Goal: Check status: Check status

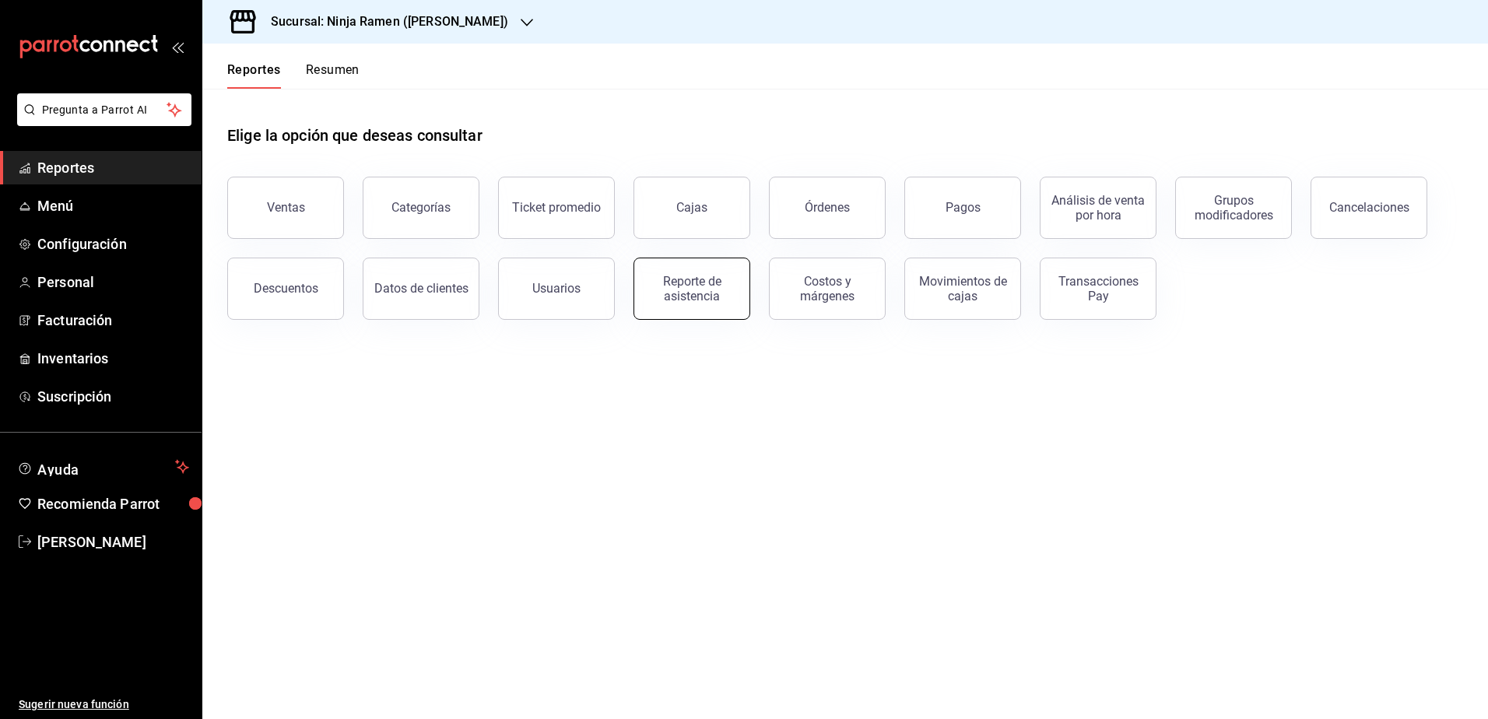
click at [702, 289] on div "Reporte de asistencia" at bounding box center [691, 289] width 96 height 30
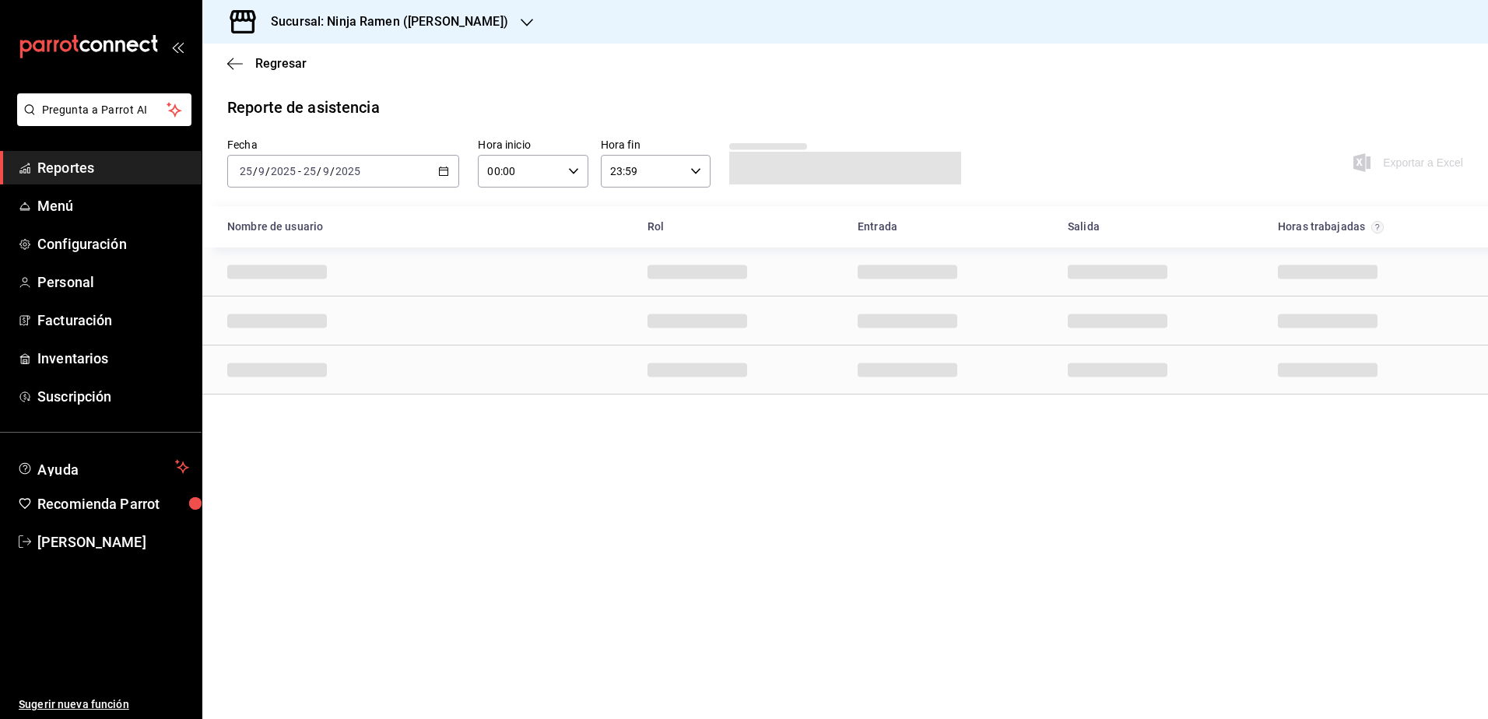
click at [446, 178] on div "[DATE] [DATE] - [DATE] [DATE]" at bounding box center [343, 171] width 232 height 33
click at [305, 403] on li "Rango de fechas" at bounding box center [300, 393] width 145 height 35
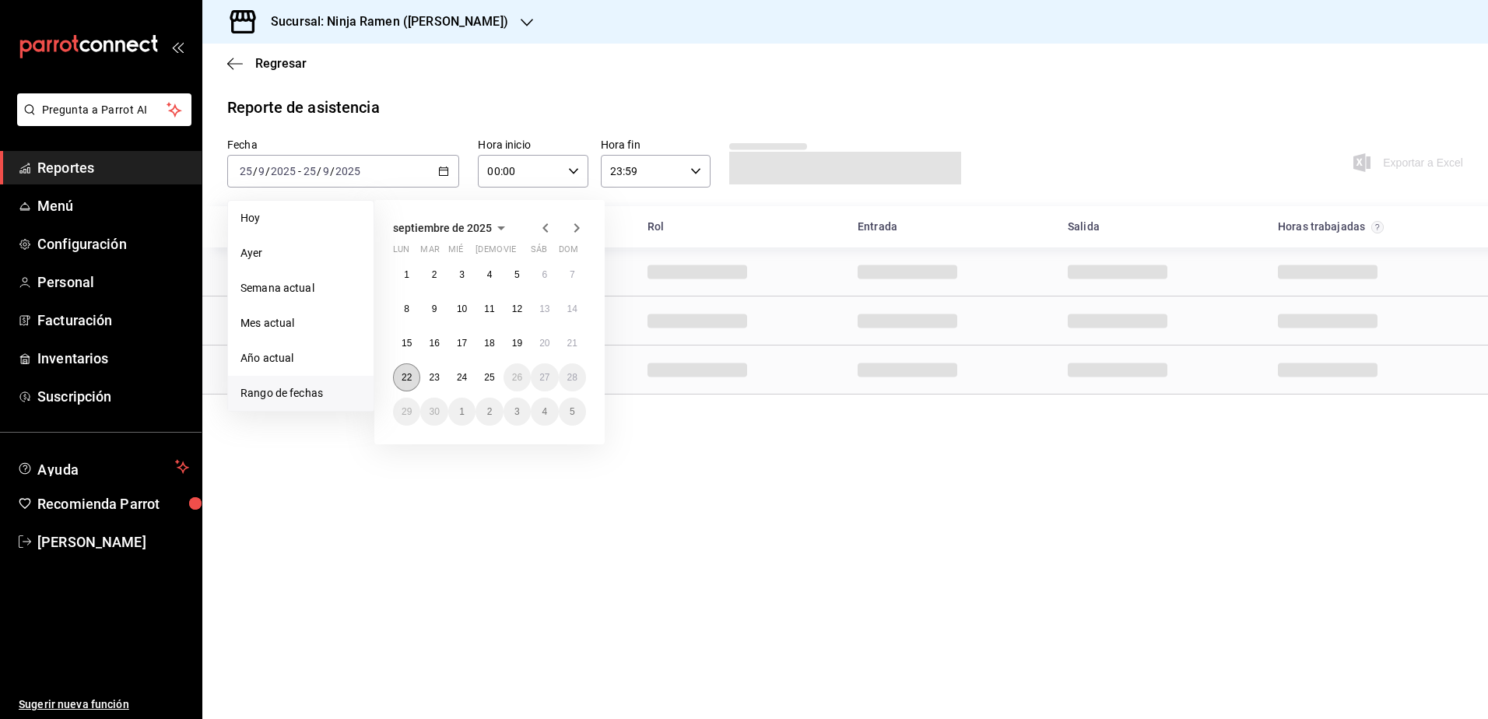
click at [394, 374] on button "22" at bounding box center [406, 377] width 27 height 28
click at [411, 377] on abbr "22" at bounding box center [406, 377] width 10 height 11
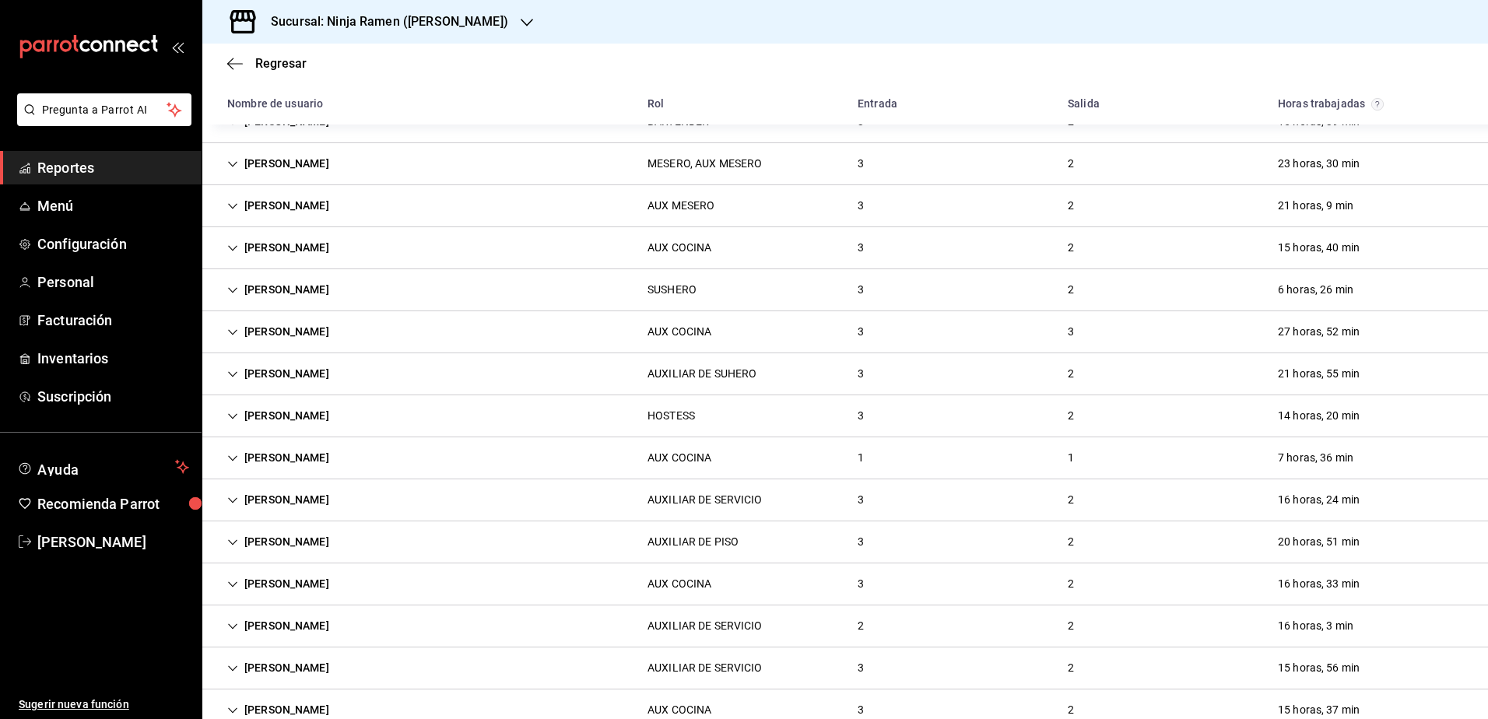
scroll to position [1612, 0]
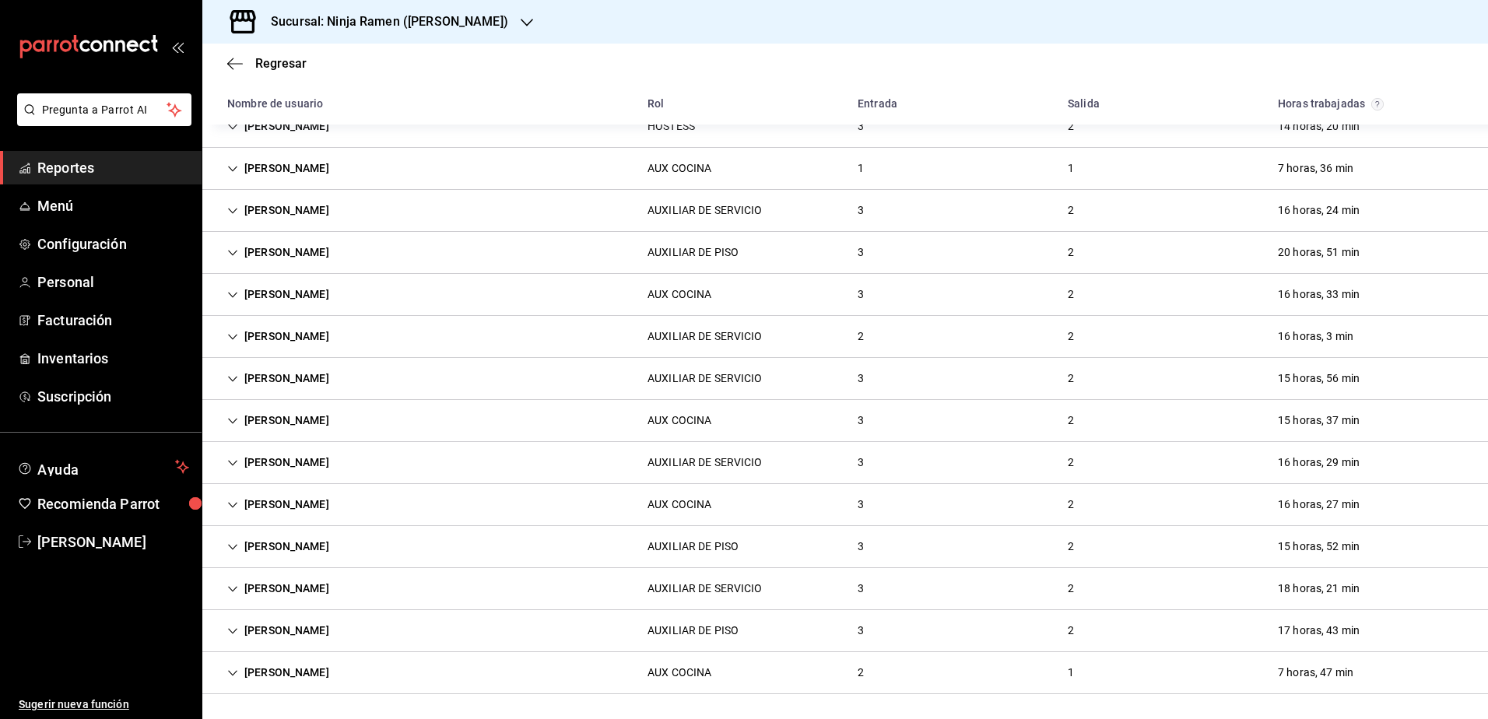
click at [228, 674] on icon "Cell" at bounding box center [232, 673] width 11 height 11
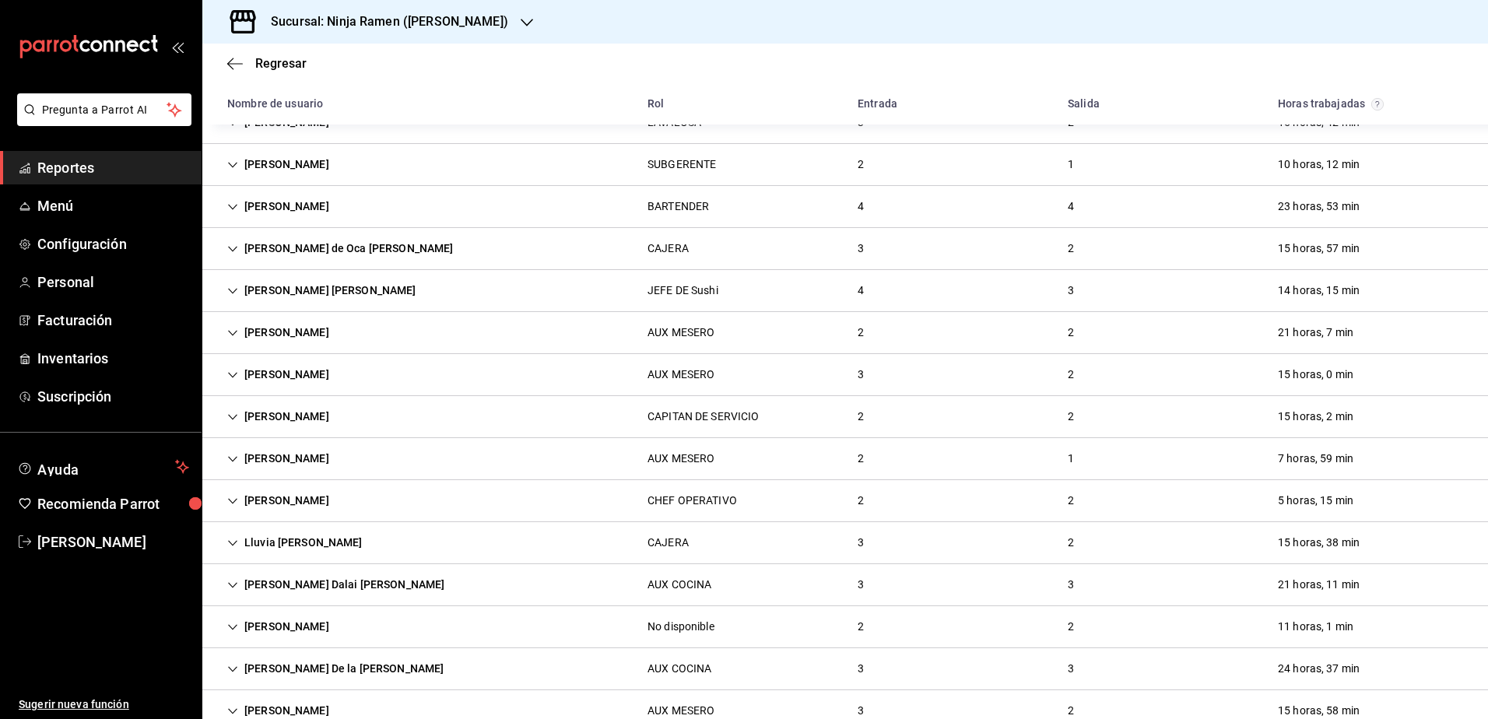
scroll to position [0, 0]
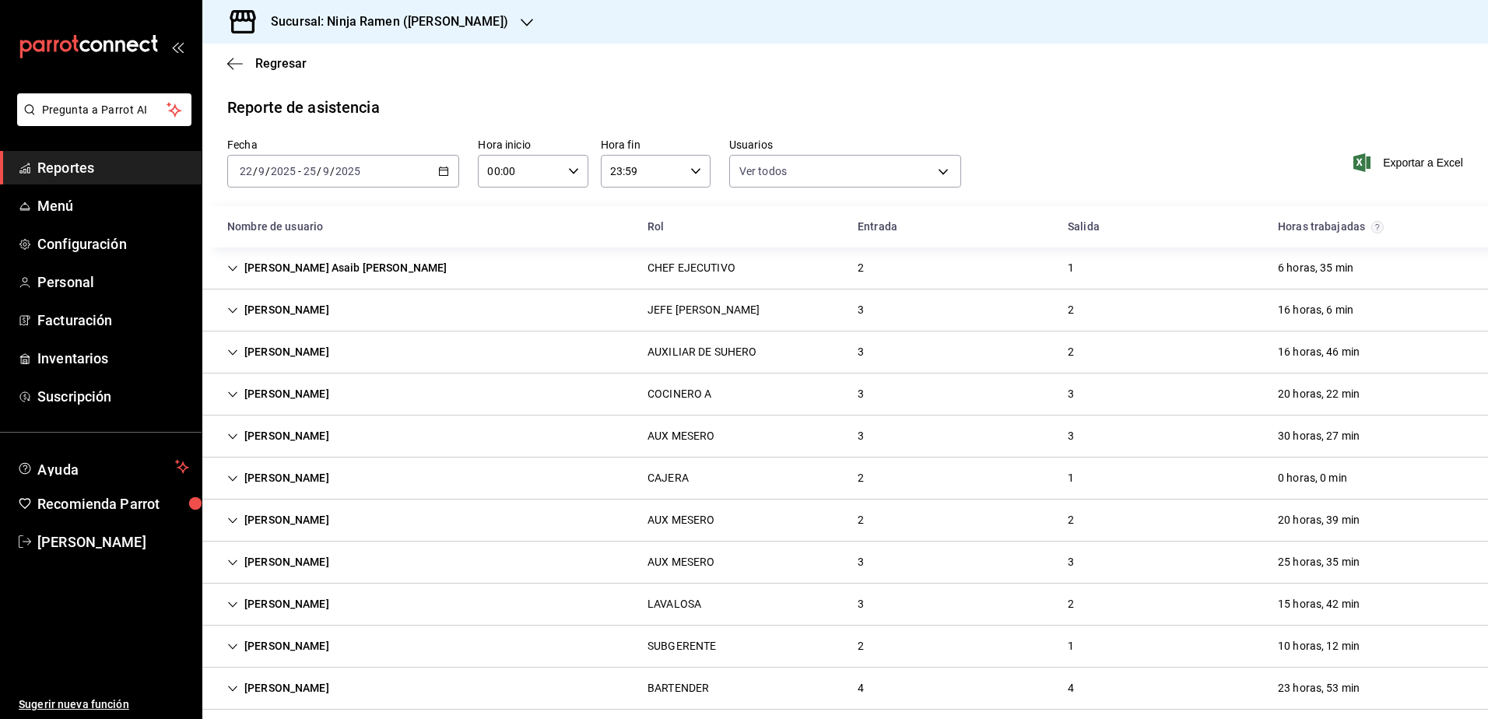
click at [99, 171] on span "Reportes" at bounding box center [113, 167] width 152 height 21
